Goal: Task Accomplishment & Management: Use online tool/utility

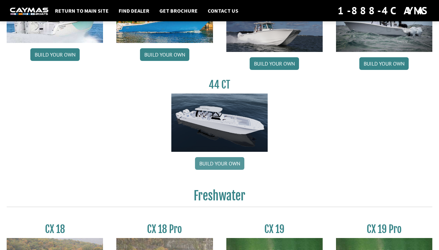
scroll to position [382, 0]
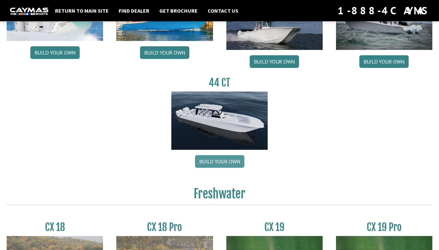
click at [217, 167] on link "Build your own" at bounding box center [219, 161] width 49 height 13
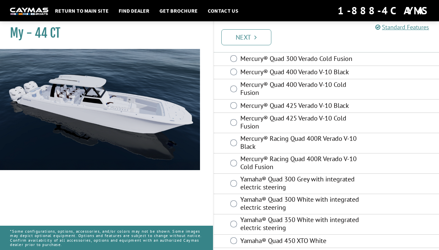
scroll to position [104, 0]
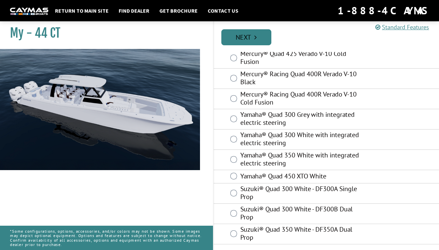
click at [255, 42] on link "Next" at bounding box center [246, 37] width 50 height 16
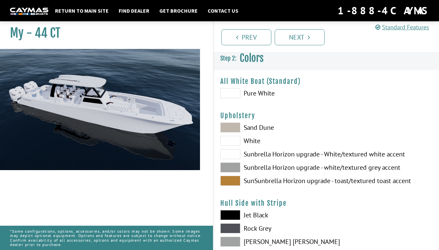
scroll to position [0, 0]
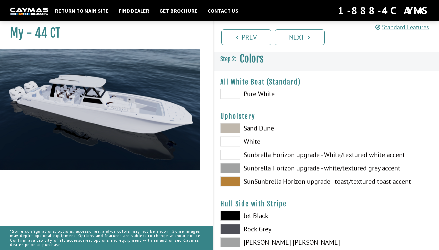
click at [234, 95] on span at bounding box center [230, 94] width 20 height 10
click at [301, 34] on link "Next" at bounding box center [300, 37] width 50 height 16
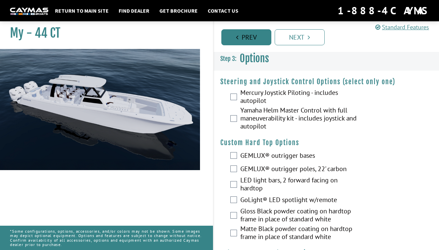
click at [262, 32] on link "Prev" at bounding box center [246, 37] width 50 height 16
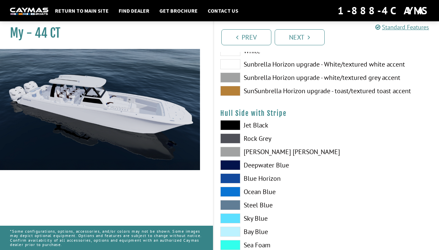
scroll to position [101, 0]
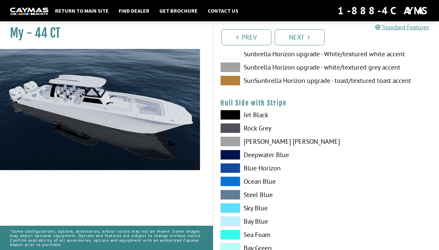
click at [233, 116] on span at bounding box center [230, 115] width 20 height 10
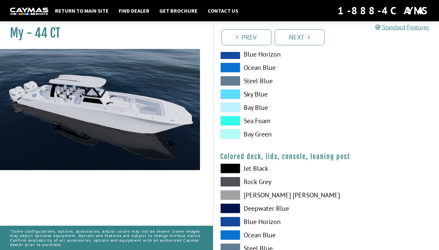
scroll to position [794, 0]
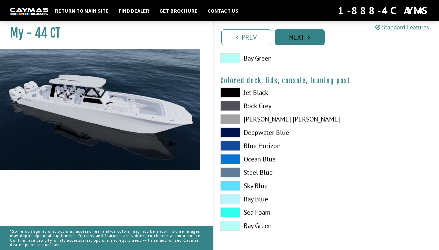
click at [299, 42] on link "Next" at bounding box center [300, 37] width 50 height 16
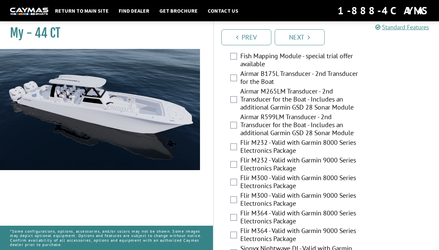
scroll to position [1680, 0]
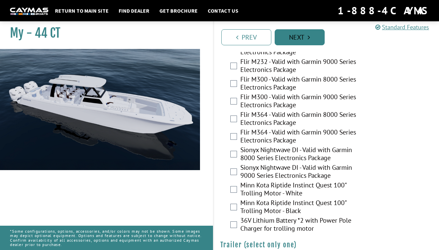
click at [305, 36] on link "Next" at bounding box center [300, 37] width 50 height 16
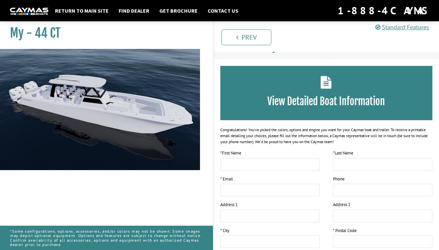
scroll to position [0, 0]
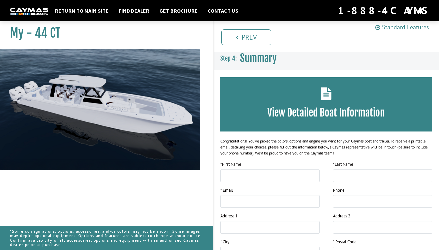
click at [391, 27] on link "Standard Features" at bounding box center [402, 27] width 54 height 8
